Goal: Entertainment & Leisure: Consume media (video, audio)

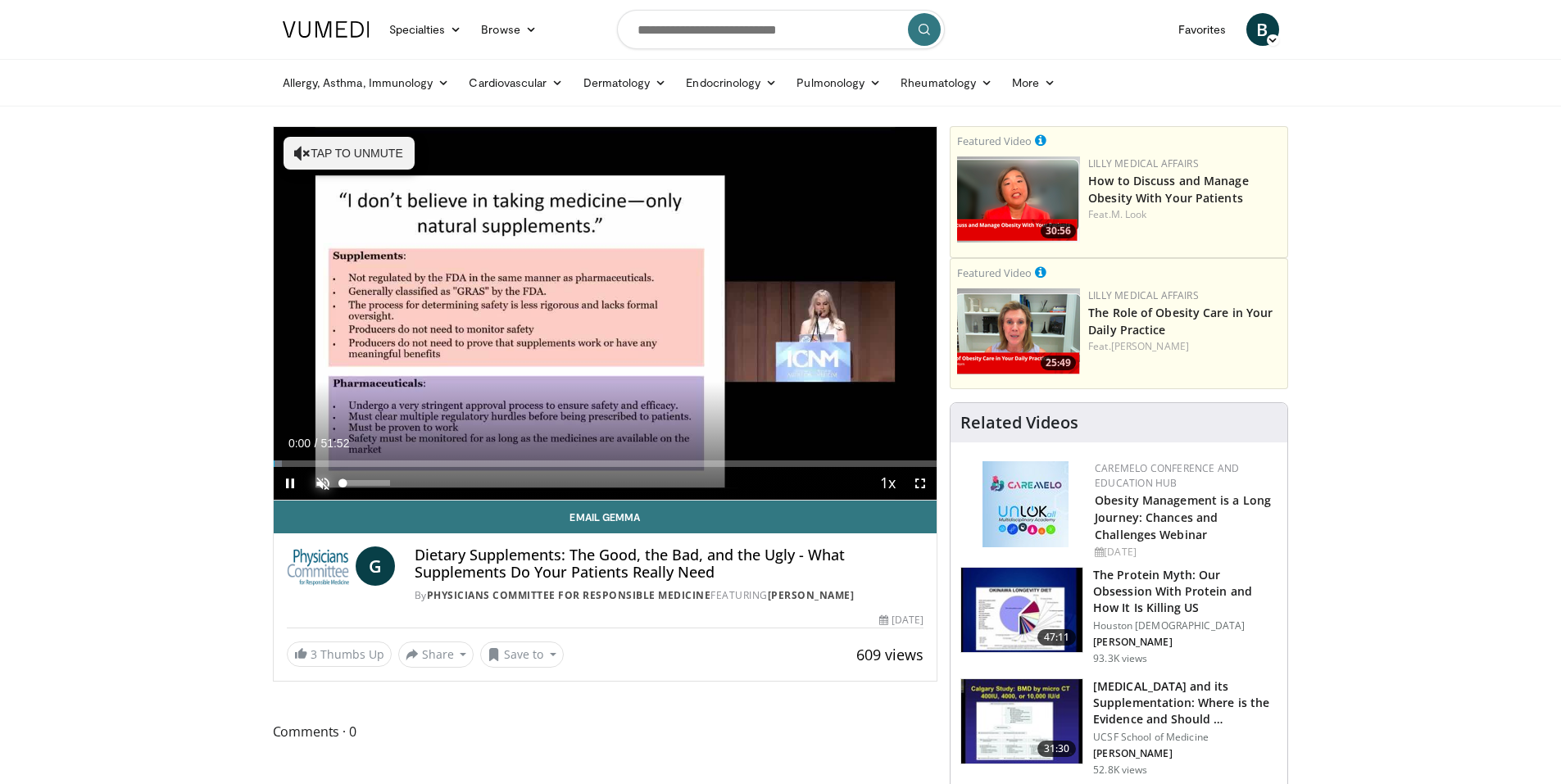
click at [324, 482] on span "Video Player" at bounding box center [323, 484] width 33 height 33
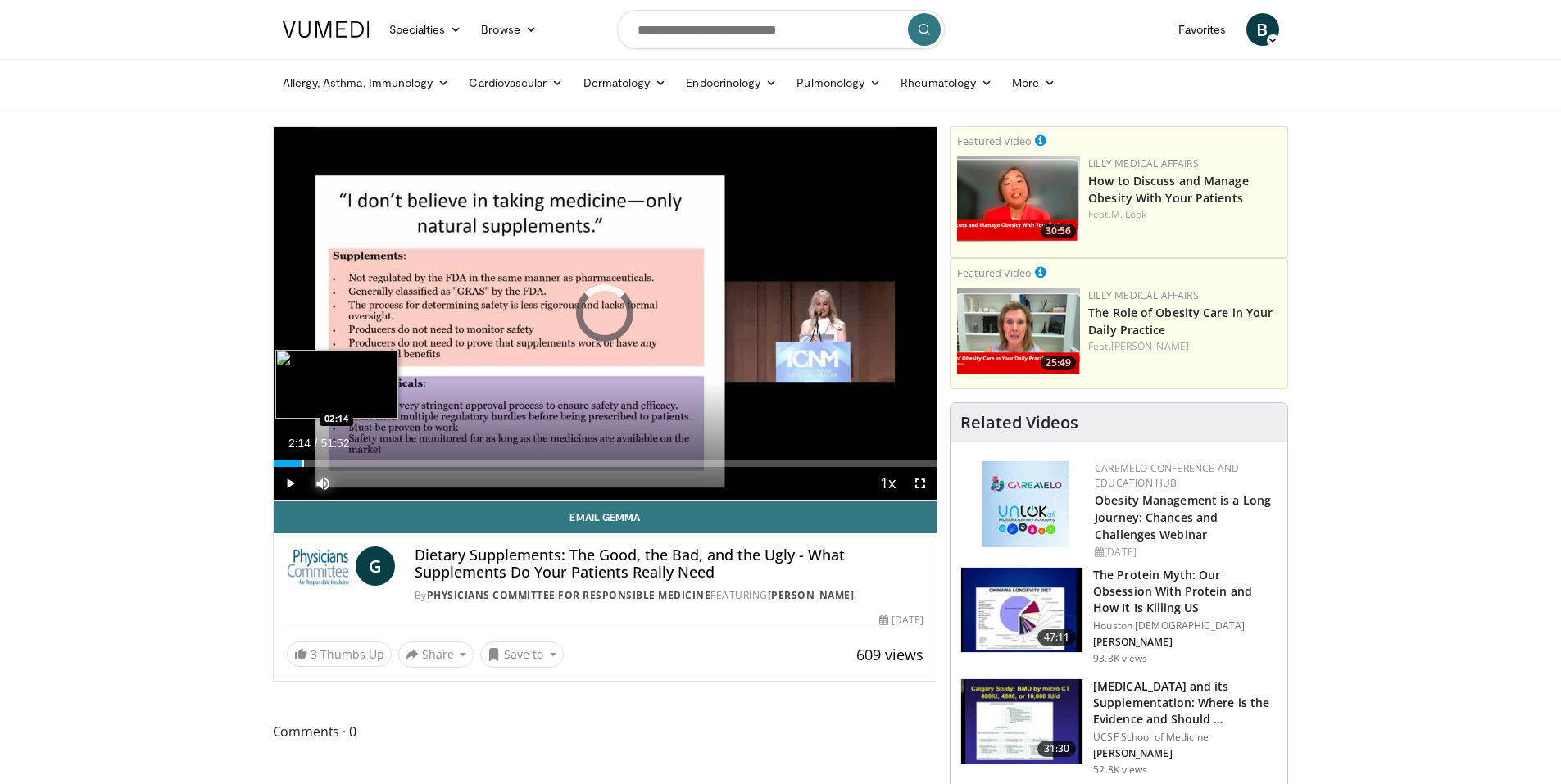
click at [302, 461] on div "Progress Bar" at bounding box center [303, 464] width 2 height 7
click at [288, 486] on span "Video Player" at bounding box center [290, 484] width 33 height 33
click at [336, 462] on div "Progress Bar" at bounding box center [337, 464] width 2 height 7
click at [287, 483] on span "Video Player" at bounding box center [290, 484] width 33 height 33
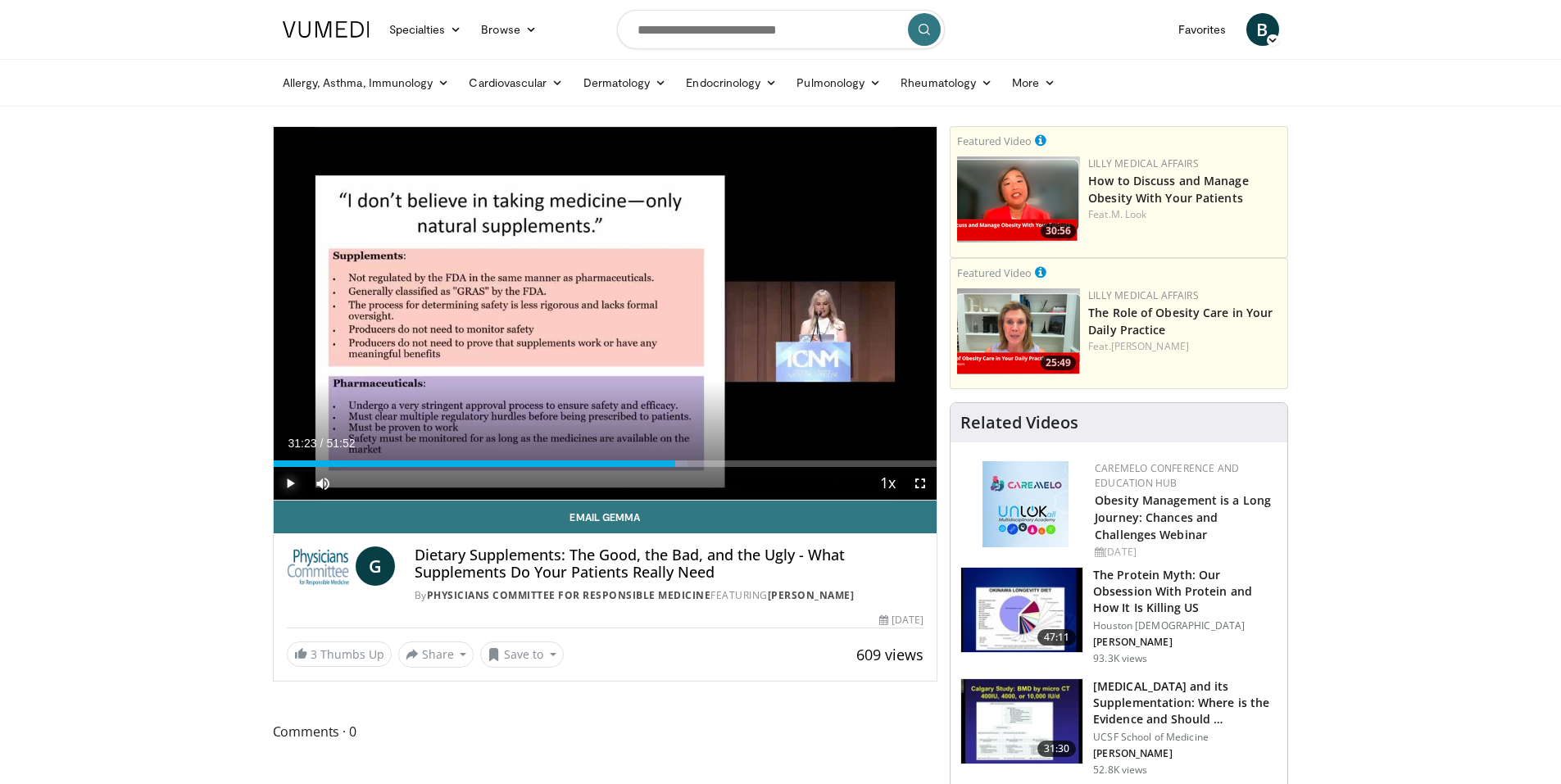
click at [287, 480] on span "Video Player" at bounding box center [290, 484] width 33 height 33
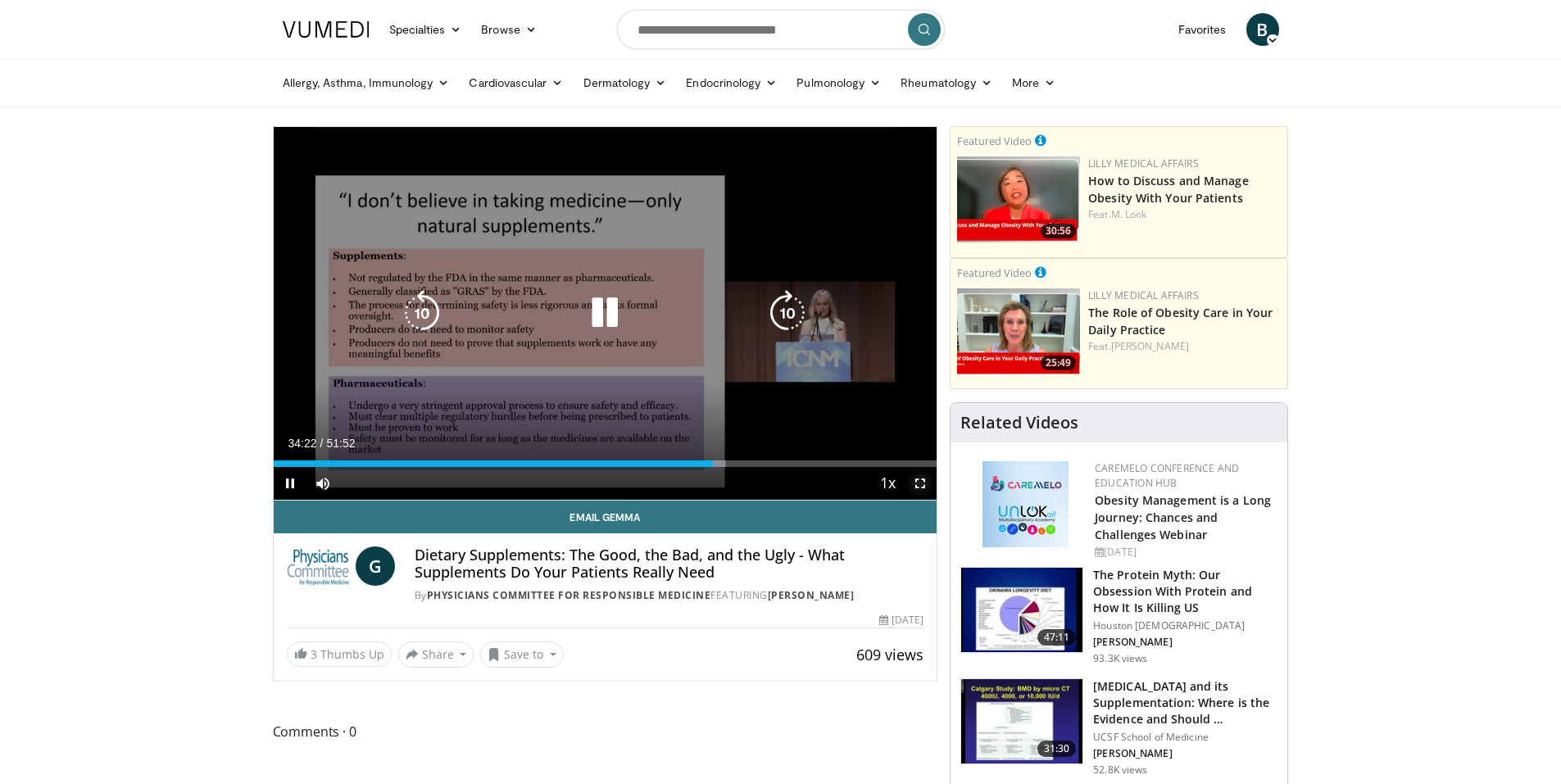
drag, startPoint x: 918, startPoint y: 482, endPoint x: 898, endPoint y: 575, distance: 95.1
click at [918, 482] on span "Video Player" at bounding box center [920, 484] width 33 height 33
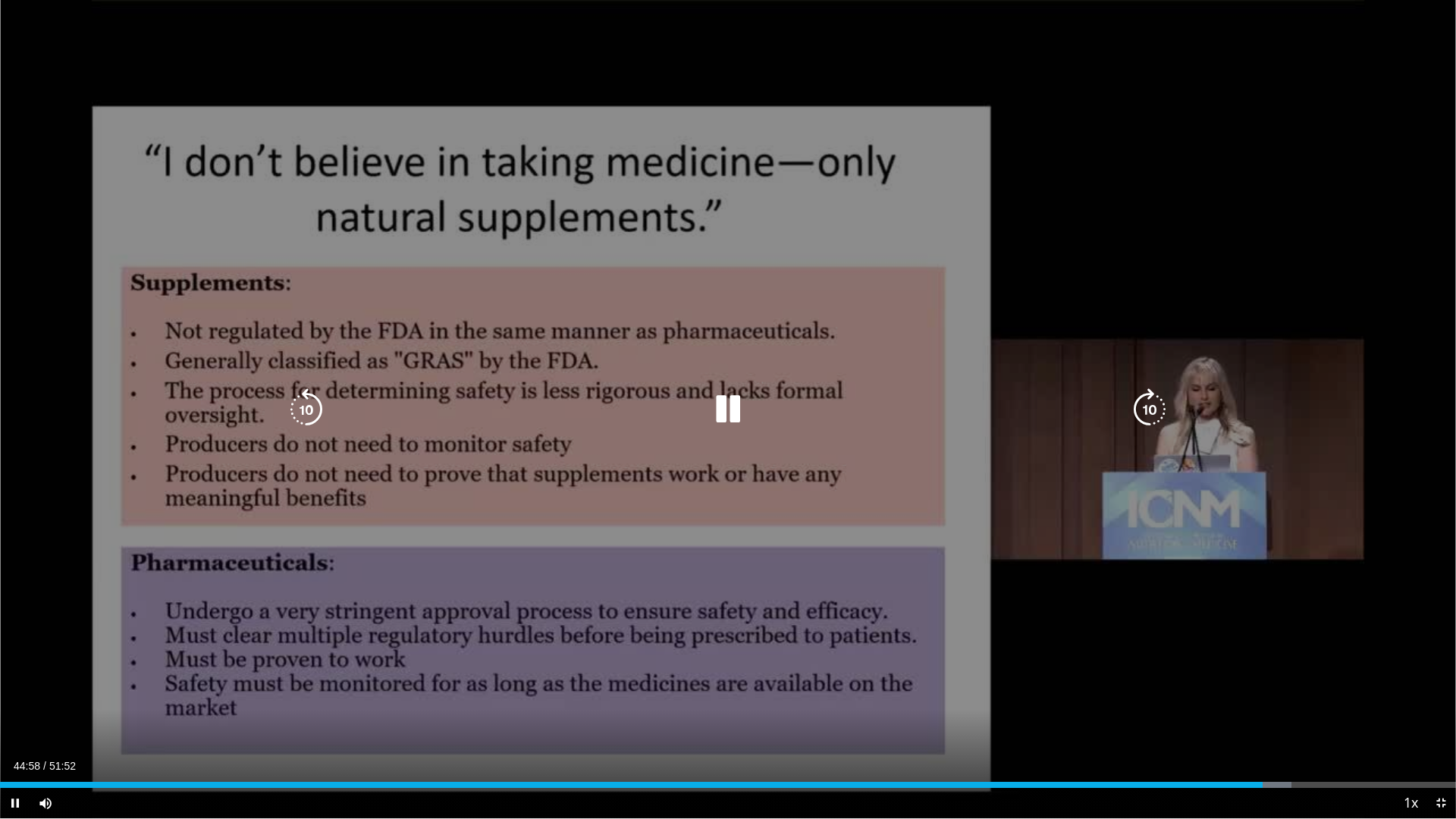
click at [726, 410] on icon "Video Player" at bounding box center [728, 410] width 43 height 43
click at [716, 410] on icon "Video Player" at bounding box center [728, 410] width 43 height 43
drag, startPoint x: 641, startPoint y: 7, endPoint x: 0, endPoint y: 0, distance: 641.0
click at [0, 0] on div "10 seconds Tap to unmute" at bounding box center [728, 409] width 1456 height 818
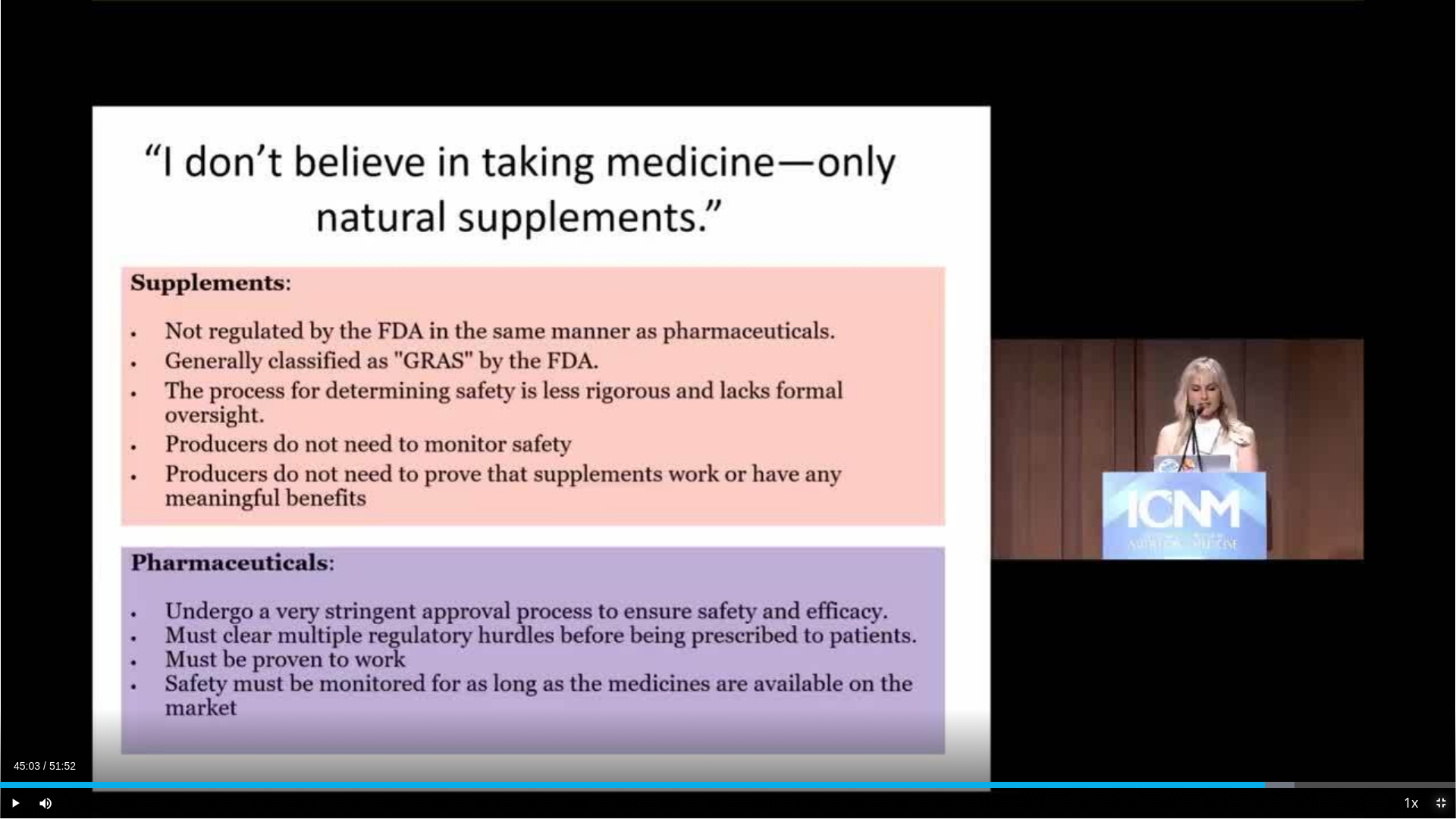
click at [1439, 725] on span "Video Player" at bounding box center [1441, 803] width 30 height 30
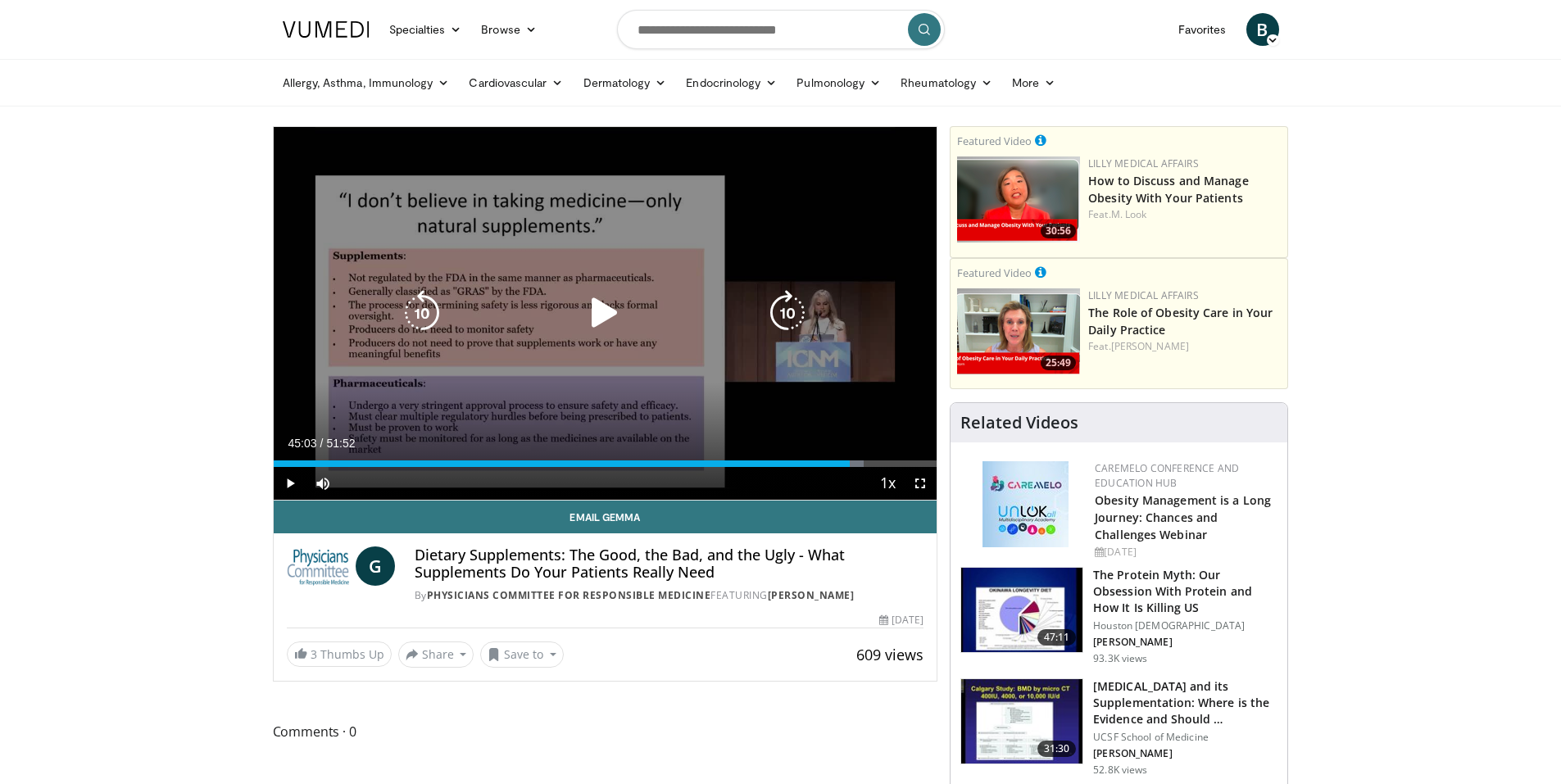
drag, startPoint x: 596, startPoint y: 313, endPoint x: 610, endPoint y: 311, distance: 14.1
click at [595, 311] on icon "Video Player" at bounding box center [604, 313] width 46 height 46
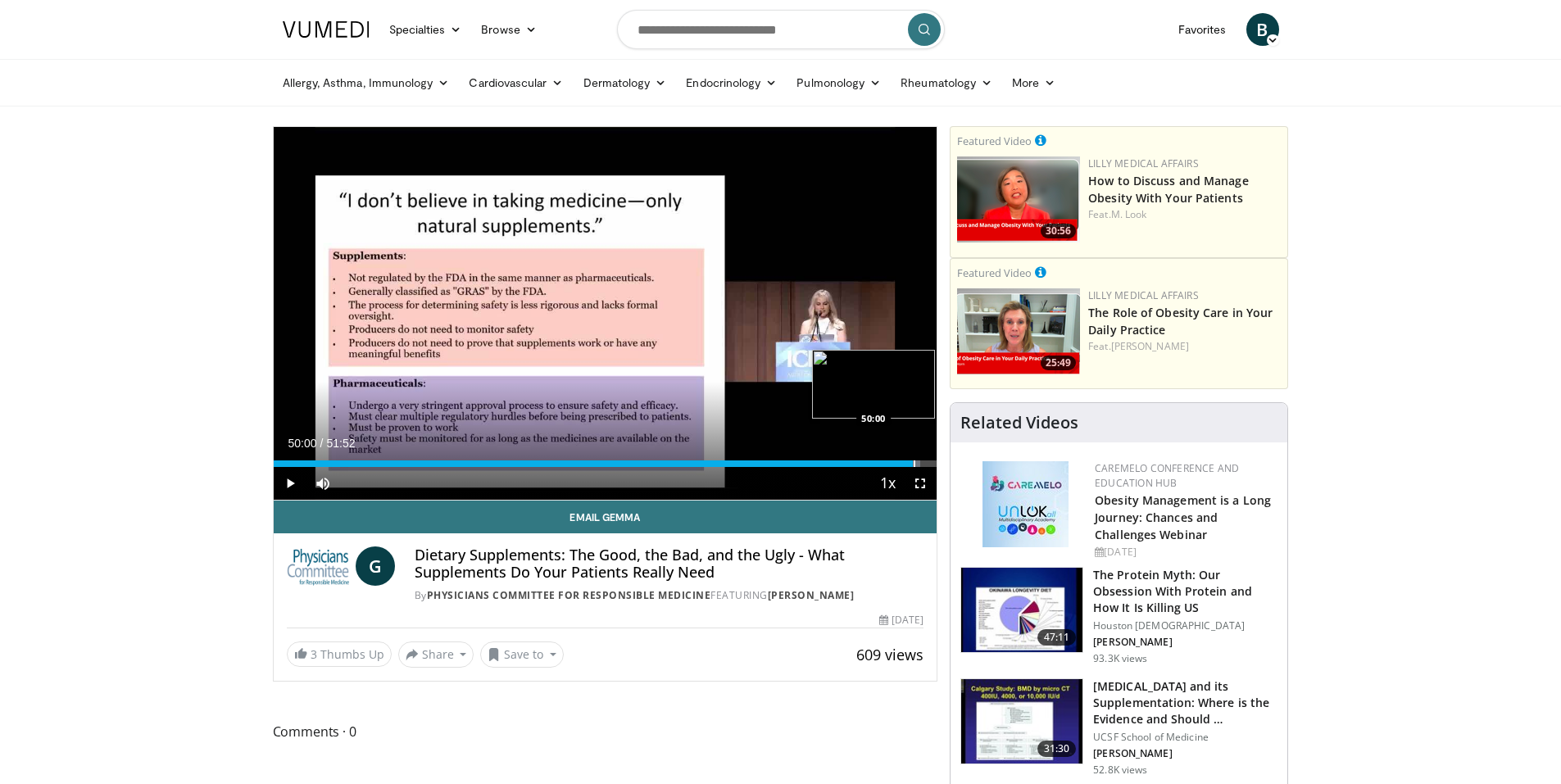
click at [913, 463] on div "Progress Bar" at bounding box center [914, 464] width 2 height 7
